Goal: Find specific page/section: Find specific page/section

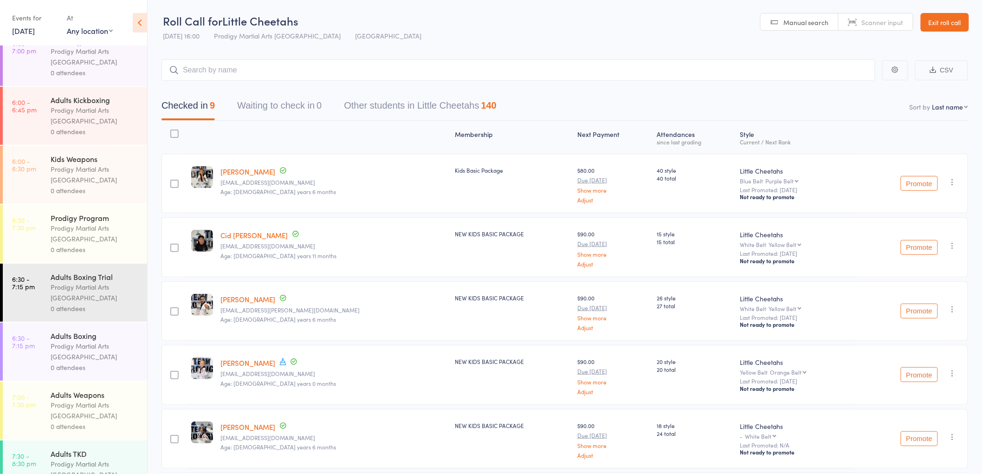
scroll to position [412, 0]
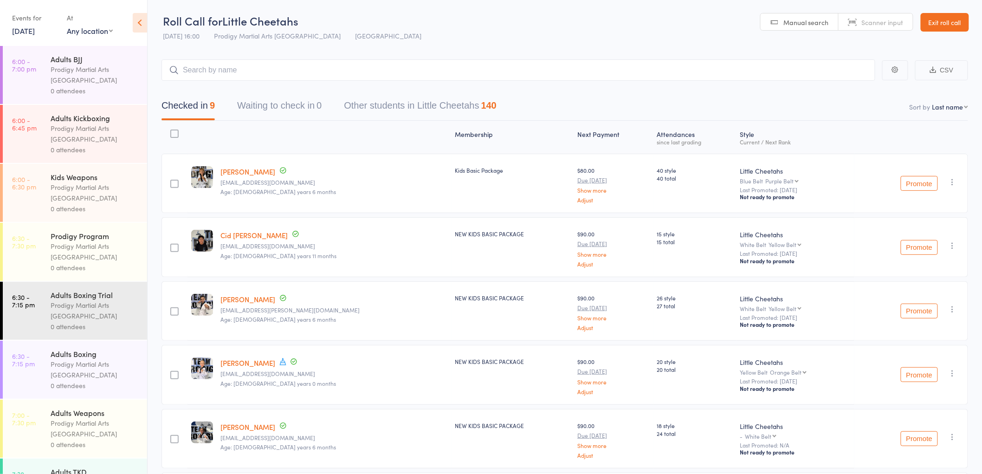
click at [105, 198] on div "Prodigy Martial Arts [GEOGRAPHIC_DATA]" at bounding box center [95, 192] width 89 height 21
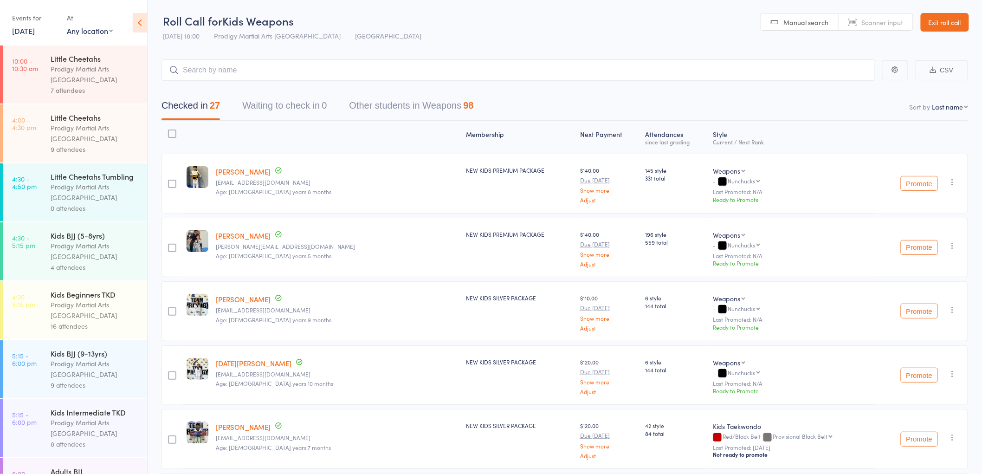
click at [453, 77] on input "search" at bounding box center [518, 69] width 714 height 21
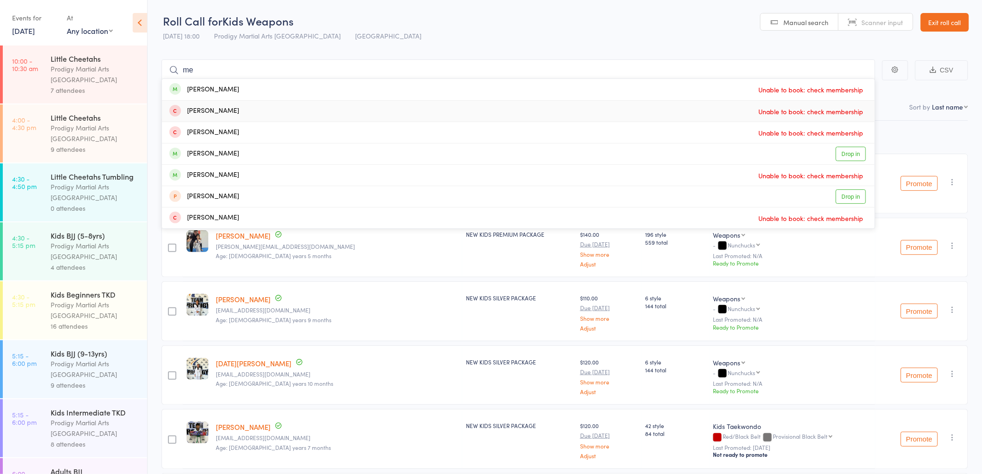
type input "m"
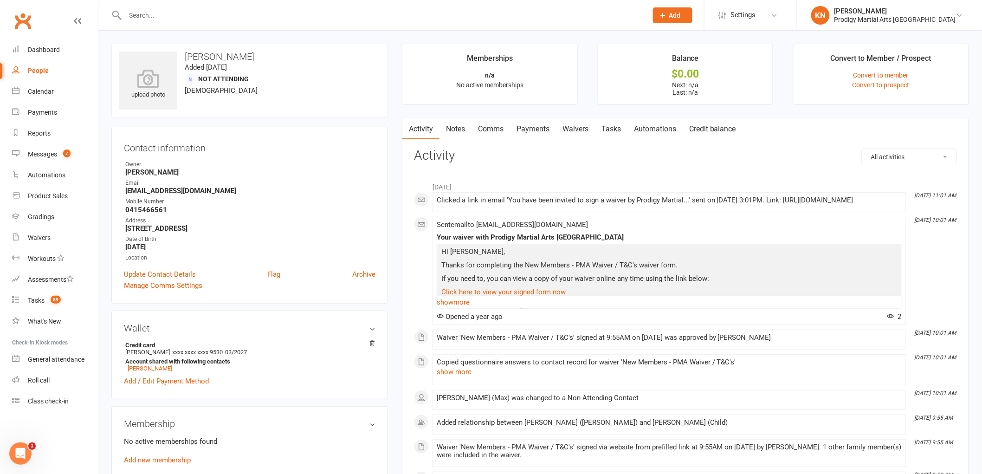
drag, startPoint x: 0, startPoint y: 0, endPoint x: 200, endPoint y: 22, distance: 201.7
click at [201, 21] on input "text" at bounding box center [382, 15] width 519 height 13
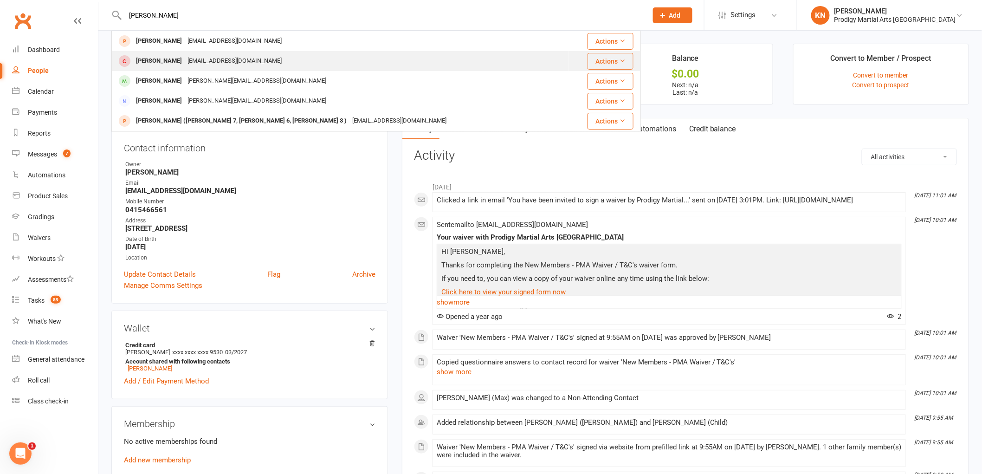
type input "[PERSON_NAME]"
click at [253, 63] on div "[EMAIL_ADDRESS][DOMAIN_NAME]" at bounding box center [235, 60] width 100 height 13
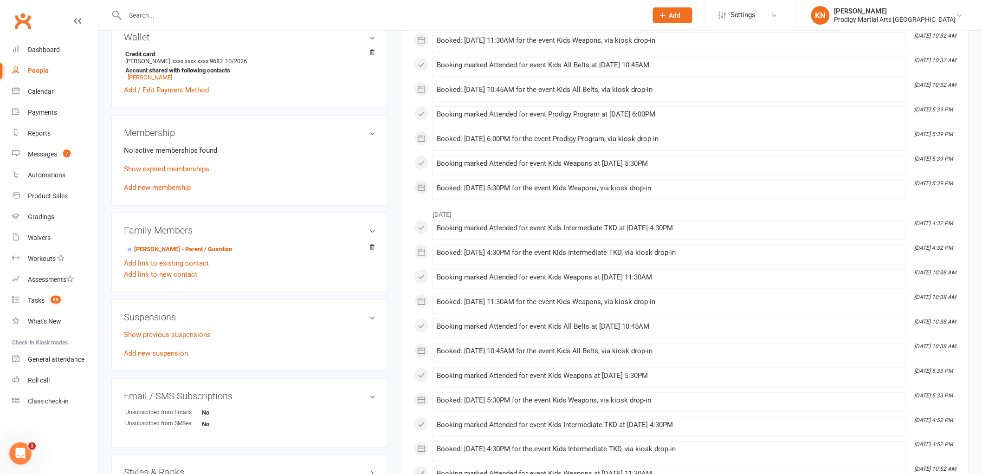
scroll to position [309, 0]
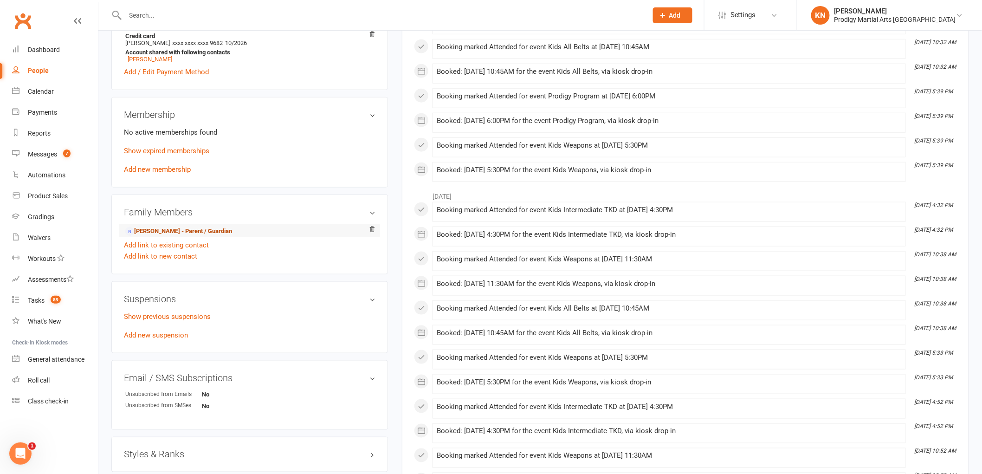
click at [220, 235] on link "[PERSON_NAME] - Parent / Guardian" at bounding box center [178, 231] width 107 height 10
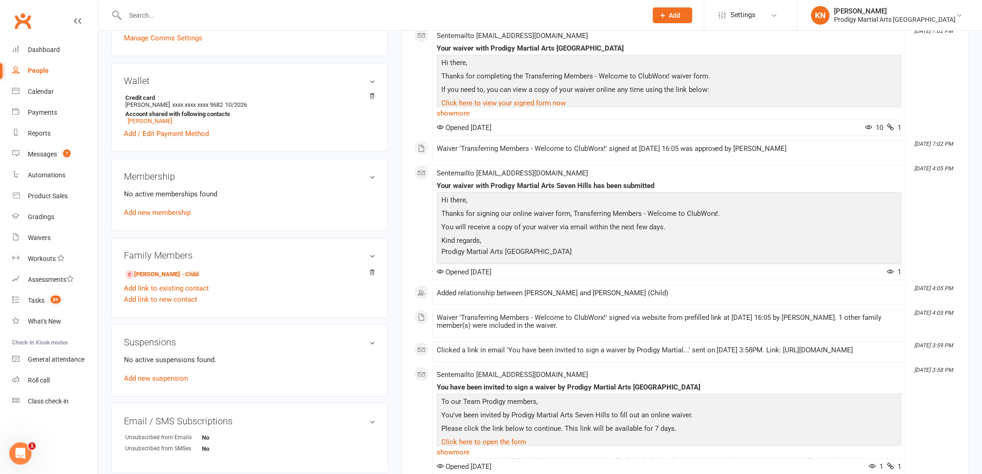
scroll to position [258, 0]
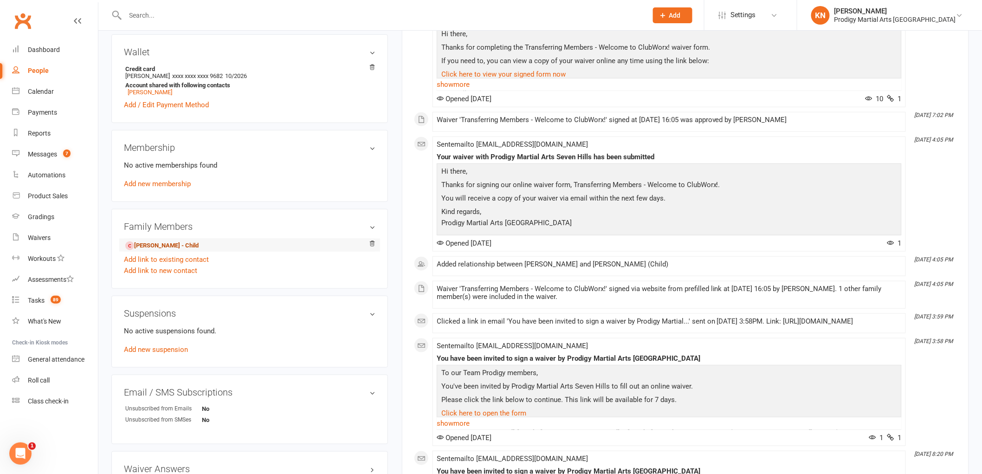
click at [192, 241] on link "[PERSON_NAME] - Child" at bounding box center [161, 246] width 73 height 10
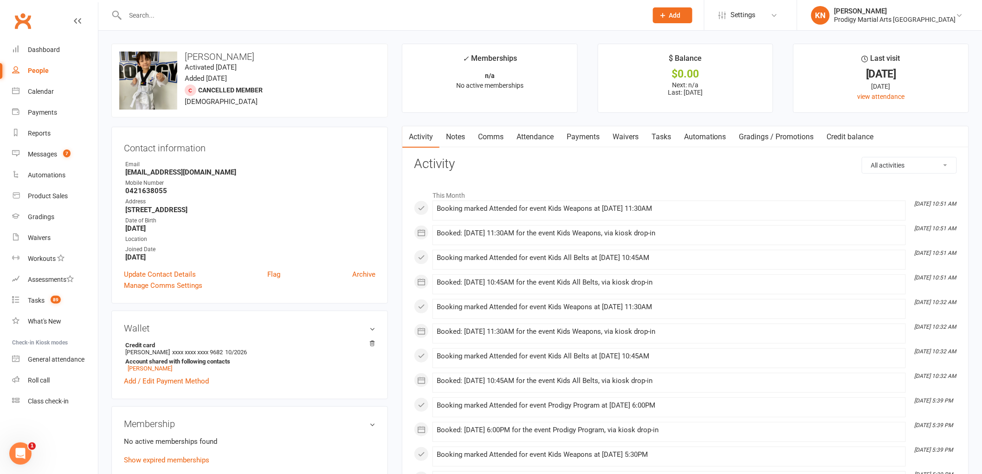
click at [618, 135] on link "Waivers" at bounding box center [625, 136] width 39 height 21
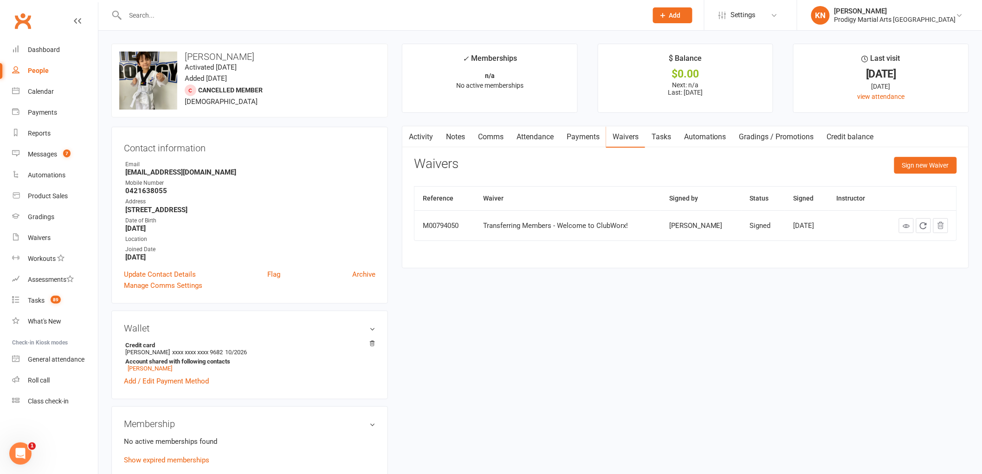
click at [427, 141] on link "Activity" at bounding box center [420, 136] width 37 height 21
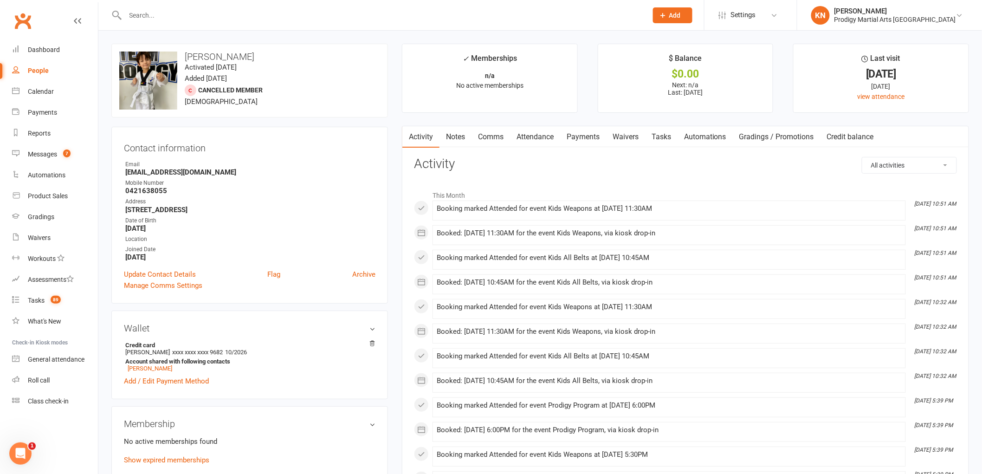
click at [463, 138] on link "Notes" at bounding box center [455, 136] width 32 height 21
